Goal: Information Seeking & Learning: Learn about a topic

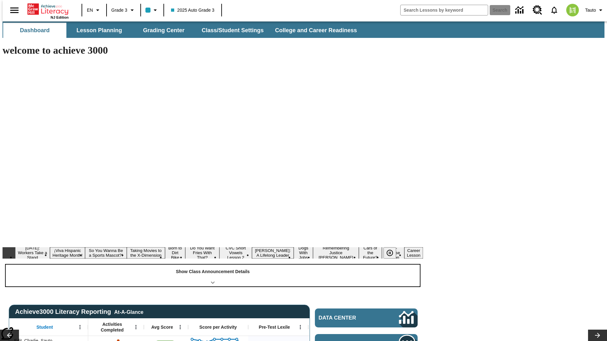
click at [213, 265] on div "Show Class Announcement Details" at bounding box center [213, 276] width 414 height 22
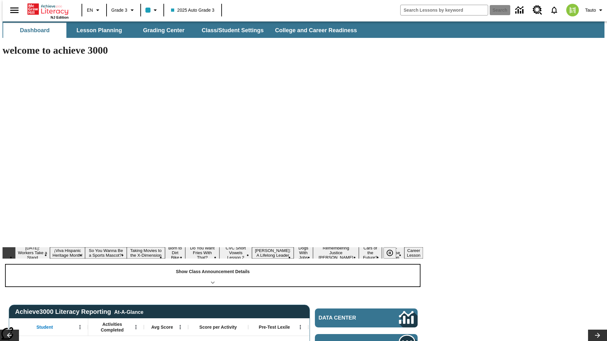
click at [213, 265] on div "Show Class Announcement Details" at bounding box center [213, 276] width 414 height 22
